Goal: Register for event/course

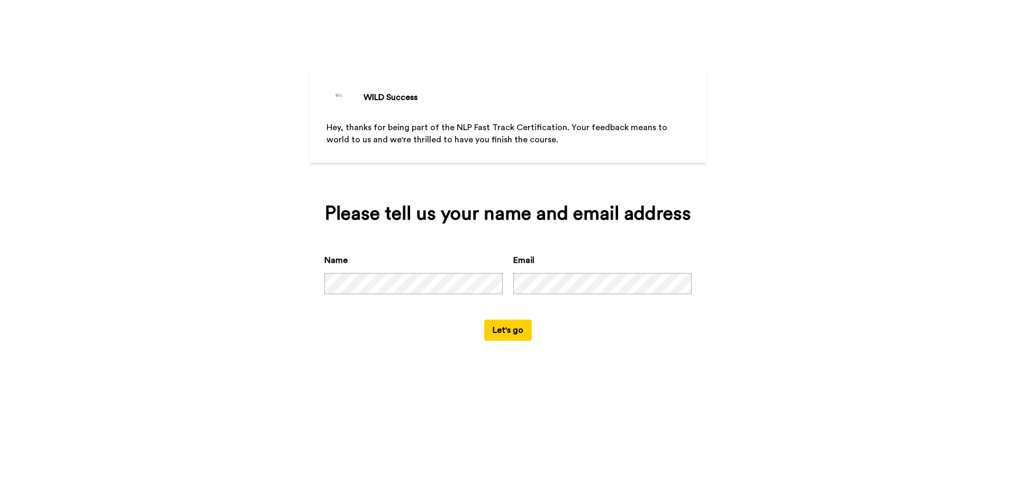
click at [710, 297] on div "WILD Success Hey, thanks for being part of the NLP Fast Track Certification. Yo…" at bounding box center [508, 241] width 1016 height 482
click at [507, 333] on button "Let's go" at bounding box center [508, 329] width 48 height 21
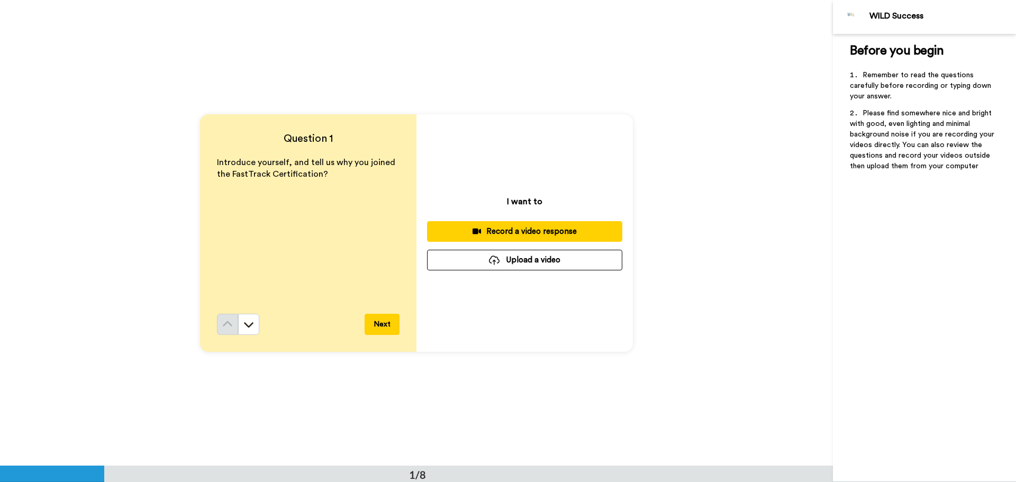
click at [381, 328] on button "Next" at bounding box center [381, 324] width 35 height 21
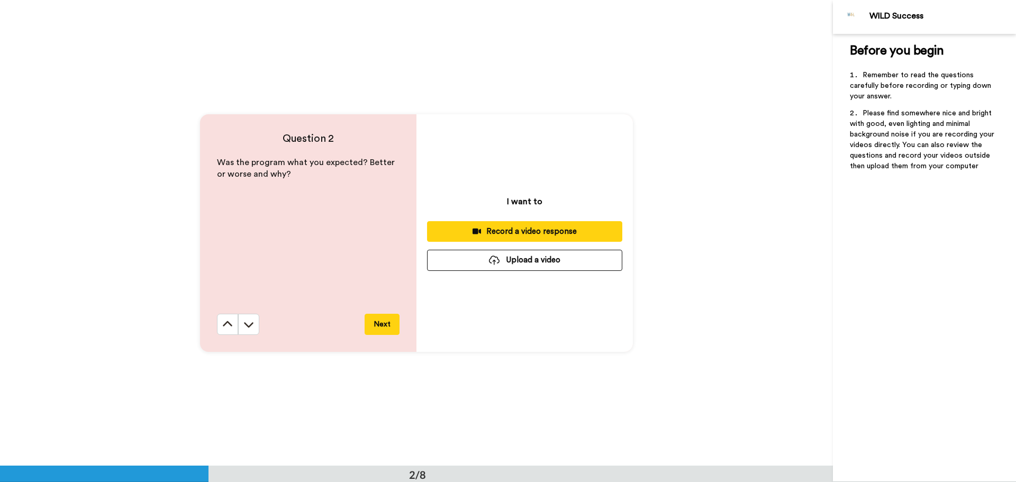
scroll to position [466, 0]
click at [377, 327] on button "Next" at bounding box center [381, 323] width 35 height 21
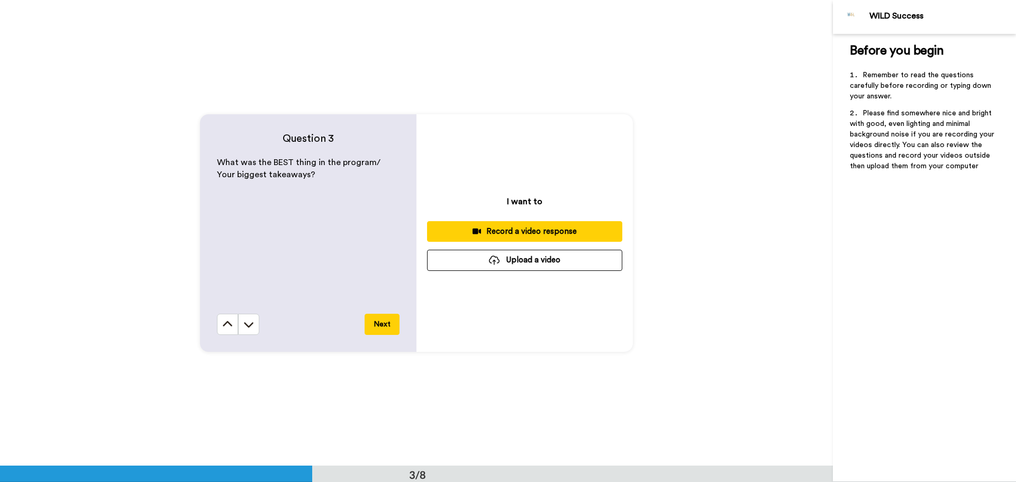
scroll to position [931, 0]
click at [378, 326] on button "Next" at bounding box center [381, 323] width 35 height 21
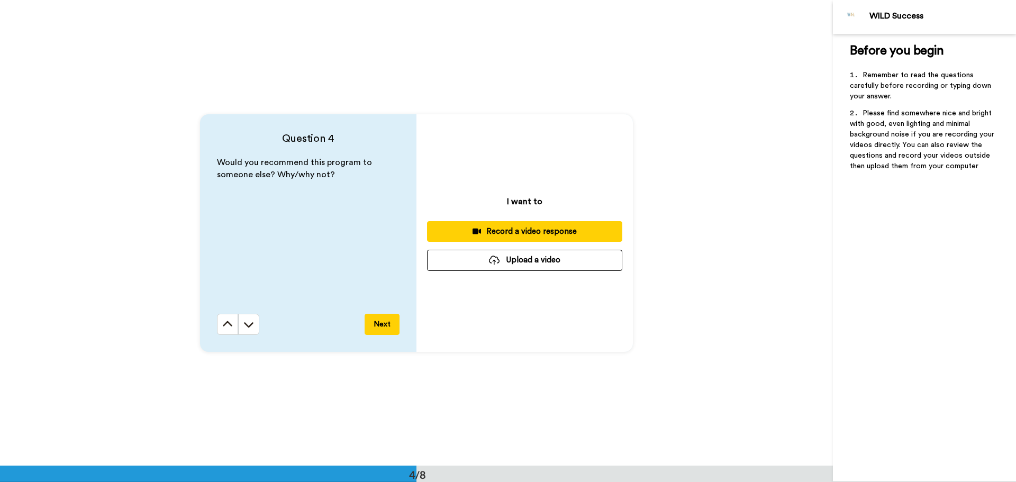
scroll to position [1397, 0]
click at [377, 328] on button "Next" at bounding box center [381, 323] width 35 height 21
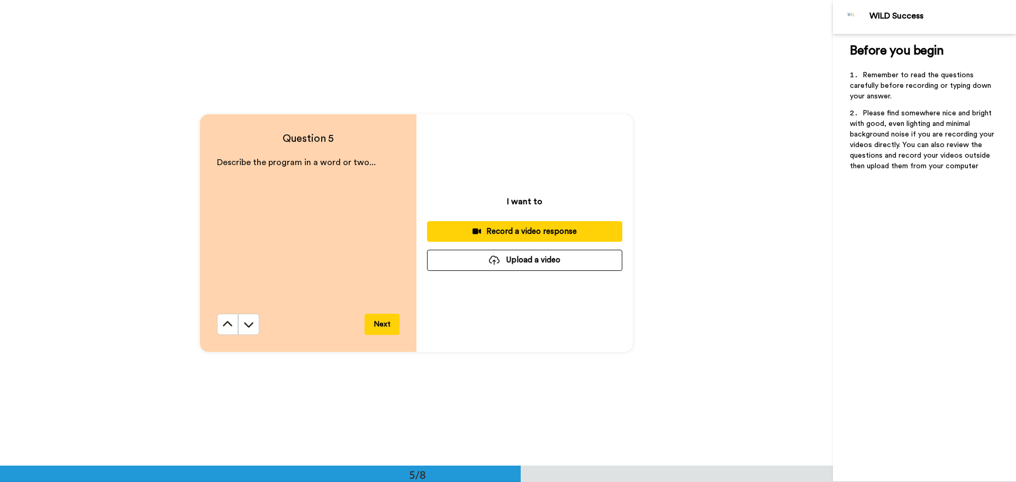
scroll to position [1862, 0]
click at [373, 327] on button "Next" at bounding box center [381, 323] width 35 height 21
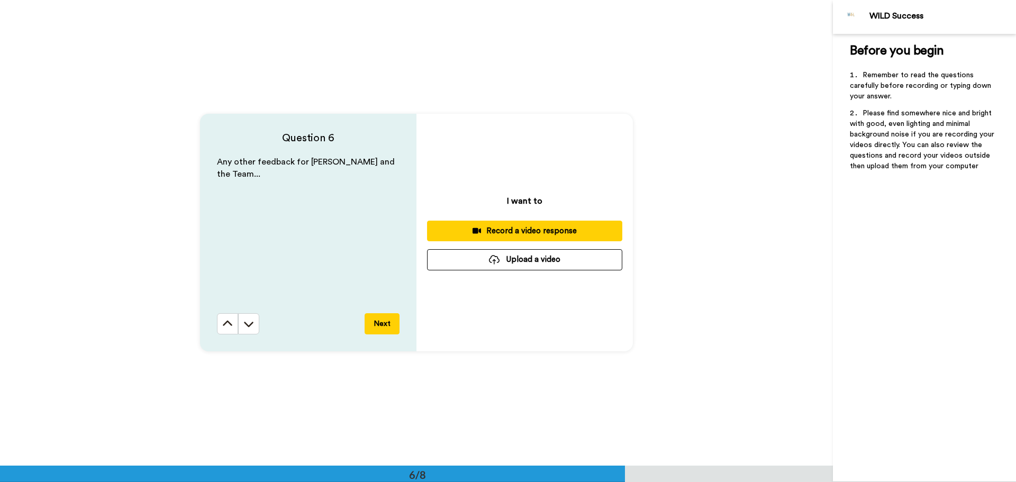
scroll to position [2328, 0]
click at [225, 319] on icon at bounding box center [227, 323] width 11 height 11
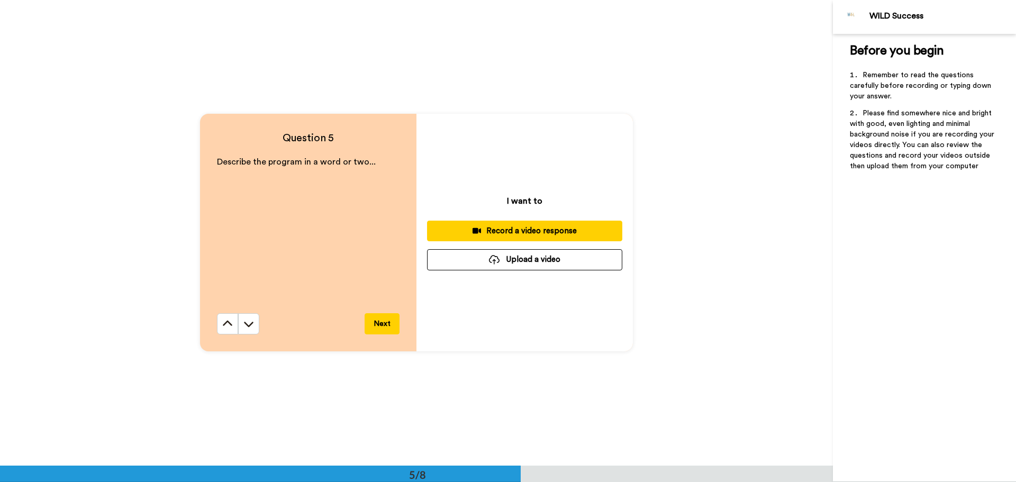
click at [225, 319] on icon at bounding box center [227, 323] width 11 height 11
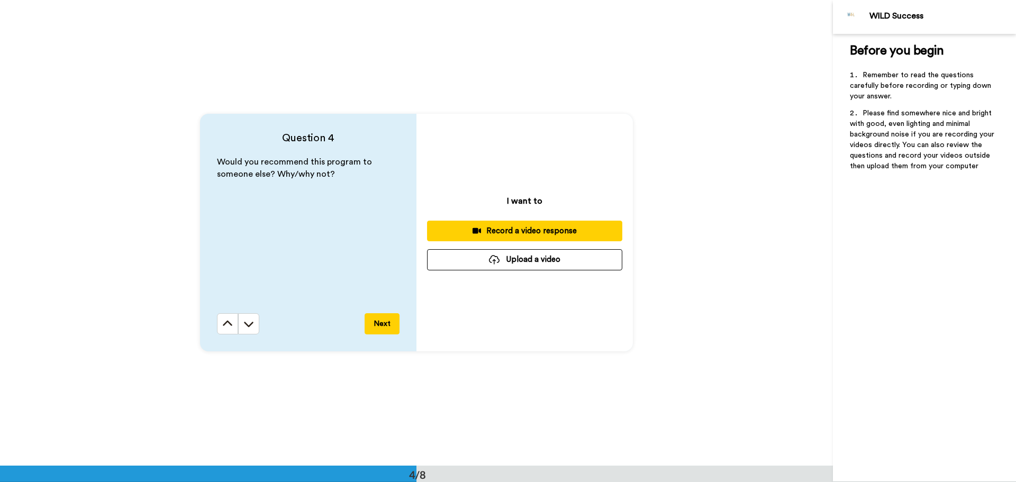
click at [225, 319] on icon at bounding box center [227, 323] width 11 height 11
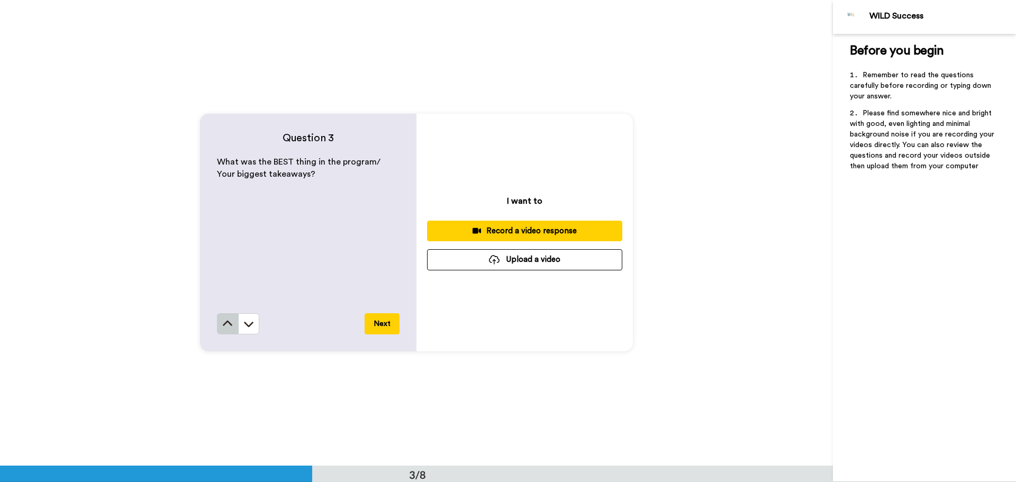
click at [226, 319] on icon at bounding box center [227, 323] width 11 height 11
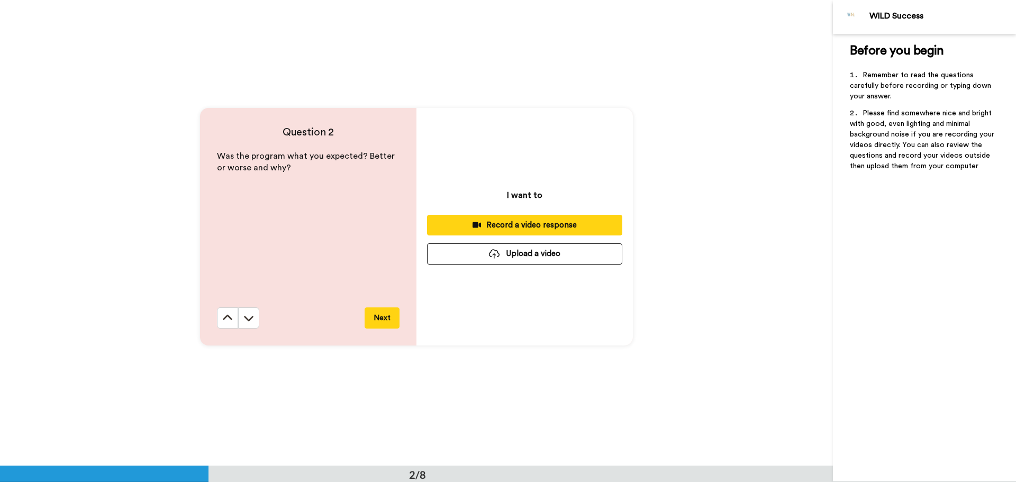
scroll to position [466, 0]
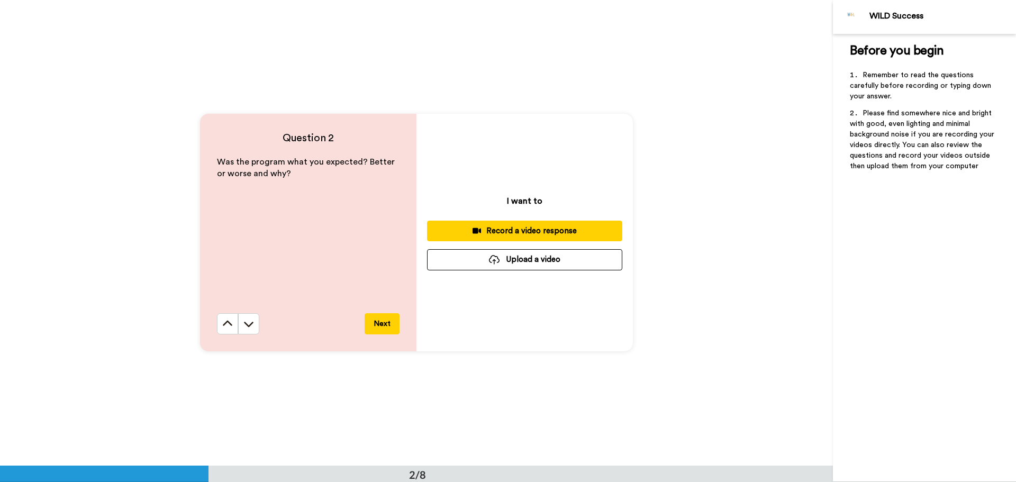
click at [226, 319] on icon at bounding box center [227, 323] width 11 height 11
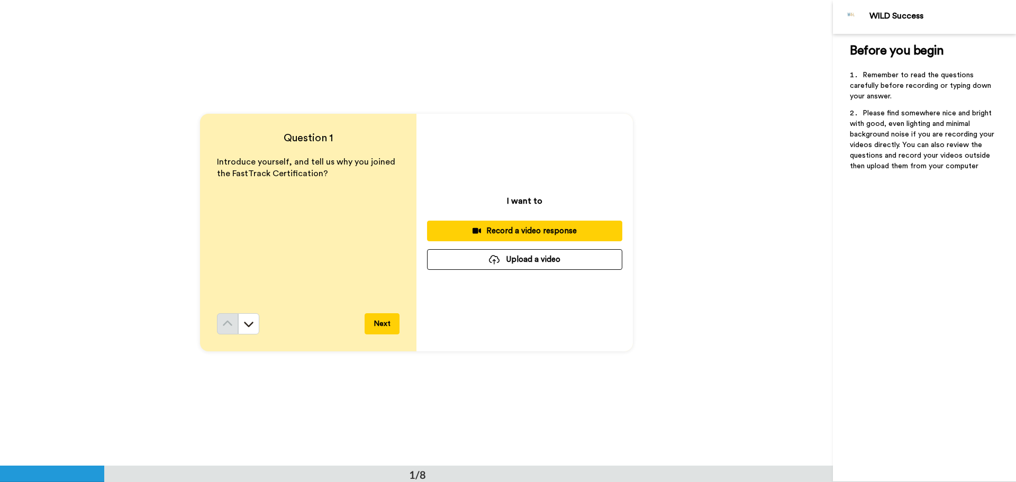
scroll to position [0, 0]
click at [261, 235] on div "Introduce yourself, and tell us why you joined the FastTrack Certification?" at bounding box center [308, 235] width 182 height 157
